Goal: Find specific page/section: Find specific page/section

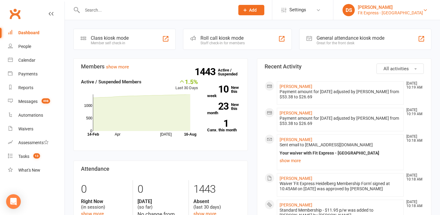
click at [422, 8] on link "DS [PERSON_NAME] Fit Express - [GEOGRAPHIC_DATA]" at bounding box center [387, 10] width 88 height 12
click at [406, 13] on div "Fit Express - Heidelberg" at bounding box center [390, 13] width 65 height 6
click at [399, 10] on div "Fit Express - Heidelberg" at bounding box center [390, 13] width 65 height 6
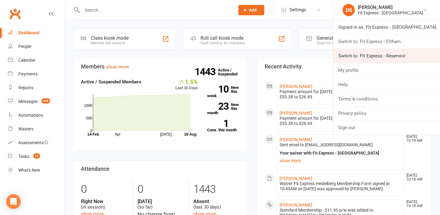
click at [387, 54] on link "Switch to: Fit Express - Reservoir" at bounding box center [386, 56] width 107 height 14
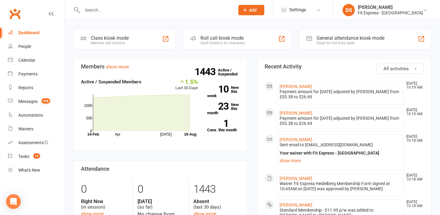
click at [123, 7] on input "text" at bounding box center [155, 10] width 150 height 9
click at [122, 9] on input "text" at bounding box center [155, 10] width 150 height 9
type input "[PERSON_NAME]"
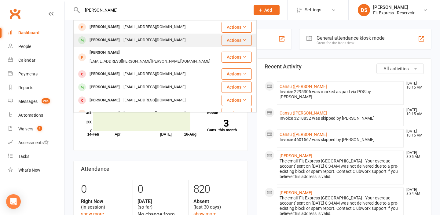
type input "[PERSON_NAME]"
click at [158, 40] on div "[EMAIL_ADDRESS][DOMAIN_NAME]" at bounding box center [155, 40] width 66 height 9
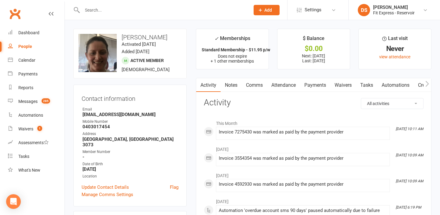
click at [145, 6] on input "text" at bounding box center [162, 10] width 165 height 9
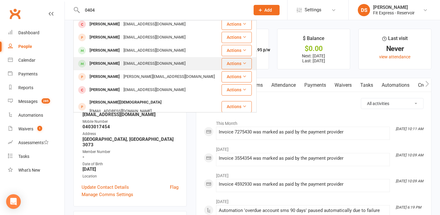
scroll to position [171, 0]
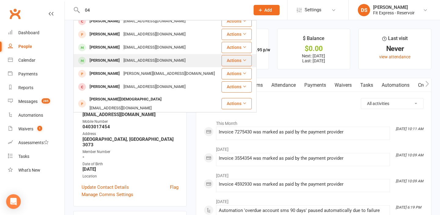
type input "0"
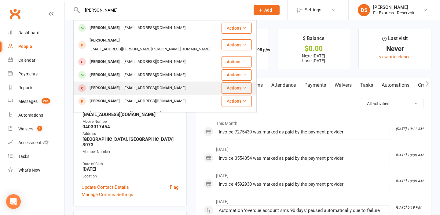
scroll to position [0, 0]
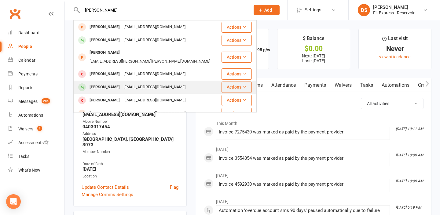
type input "[PERSON_NAME]"
click at [130, 83] on div "[EMAIL_ADDRESS][DOMAIN_NAME]" at bounding box center [155, 87] width 66 height 9
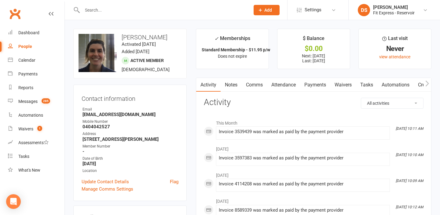
click at [227, 83] on link "Notes" at bounding box center [231, 85] width 21 height 14
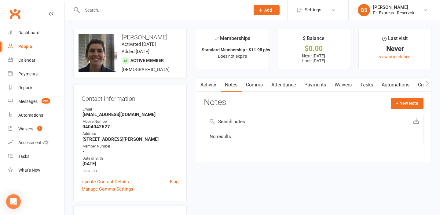
click at [310, 83] on link "Payments" at bounding box center [315, 85] width 30 height 14
